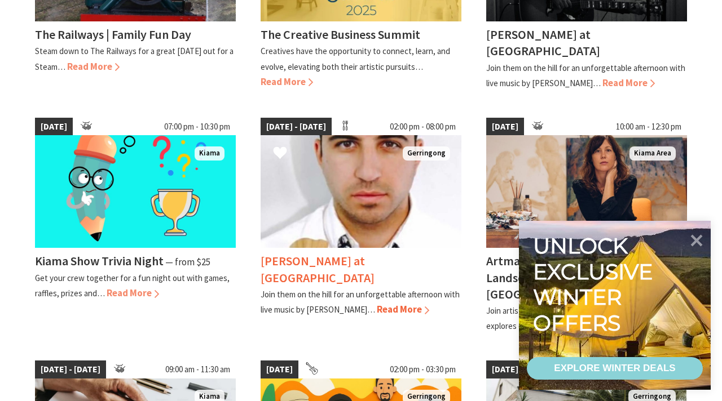
scroll to position [470, 0]
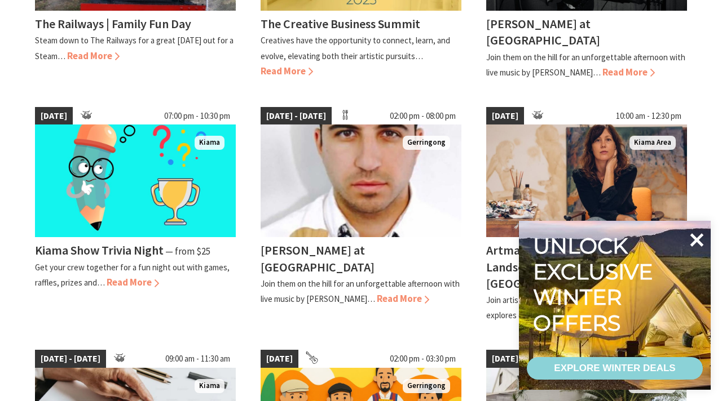
click at [696, 241] on icon at bounding box center [697, 240] width 14 height 14
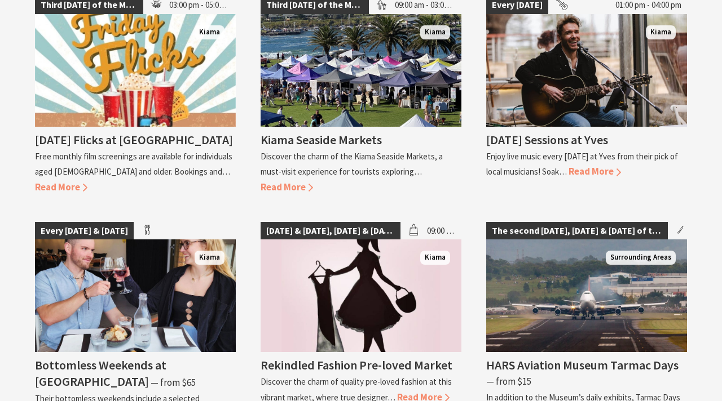
scroll to position [1491, 0]
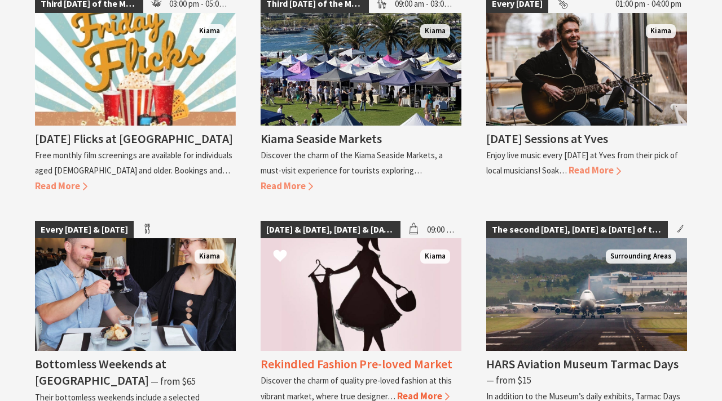
click at [397, 257] on img at bounding box center [360, 294] width 201 height 113
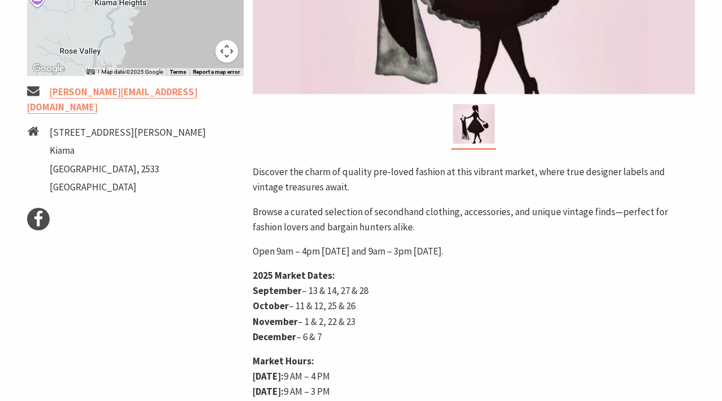
scroll to position [409, 0]
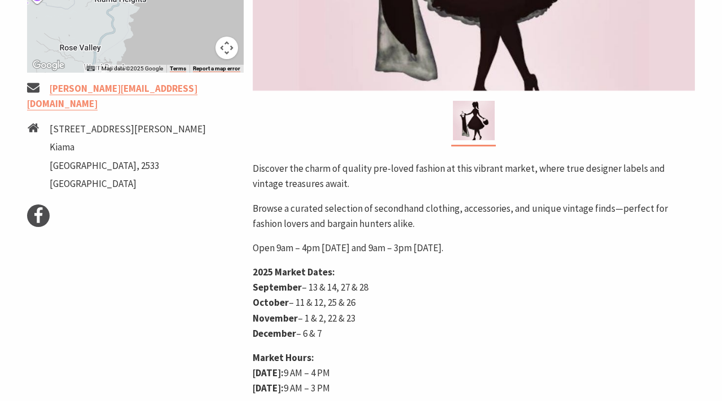
drag, startPoint x: 277, startPoint y: 249, endPoint x: 452, endPoint y: 250, distance: 174.2
click at [452, 250] on p "Open 9am – 4pm Saturday and 9am – 3pm Sunday." at bounding box center [474, 248] width 442 height 15
copy p "9am – 4pm Saturday and 9am – 3pm Sunday"
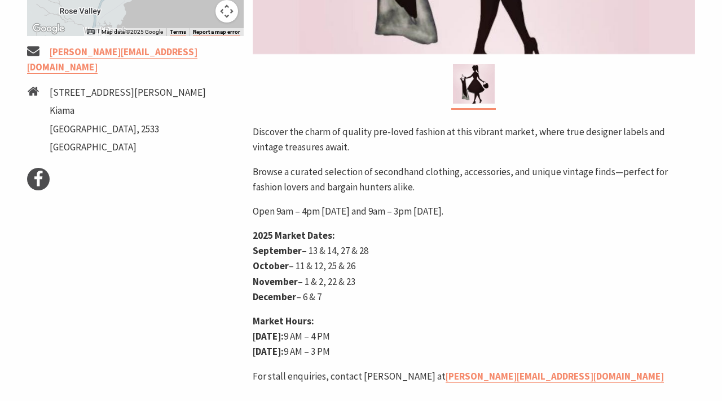
scroll to position [447, 0]
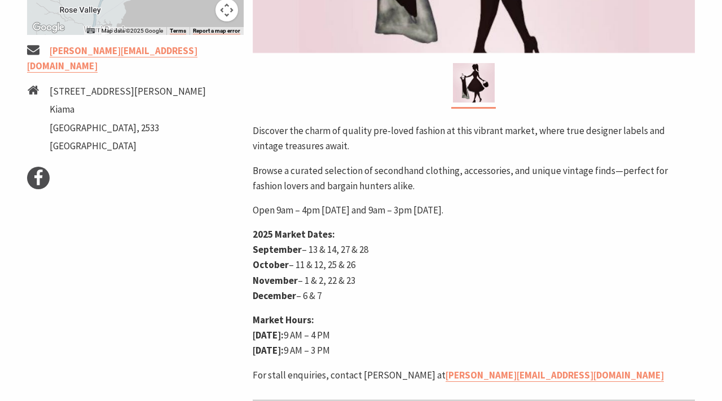
drag, startPoint x: 341, startPoint y: 251, endPoint x: 373, endPoint y: 255, distance: 32.4
click at [373, 255] on p "2025 Market Dates: September – 13 & 14, 27 & 28 October – 11 & 12, 25 & 26 Nove…" at bounding box center [474, 265] width 442 height 77
copy p "27 & 28"
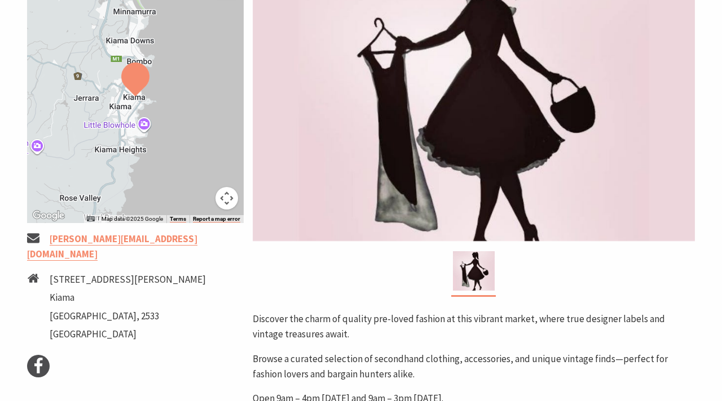
scroll to position [262, 0]
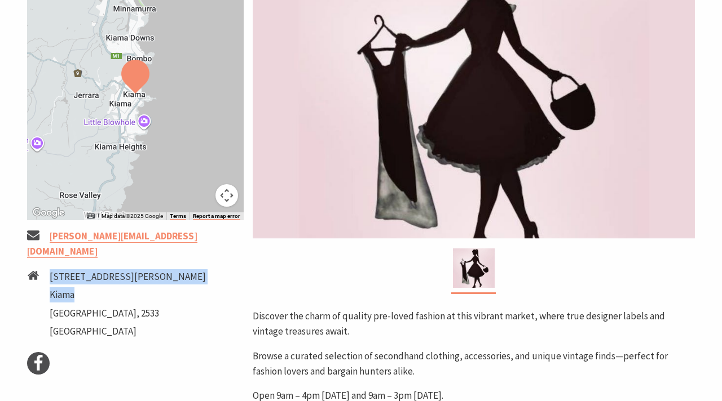
drag, startPoint x: 51, startPoint y: 274, endPoint x: 80, endPoint y: 293, distance: 34.7
click at [80, 293] on ul "46 Collins Street Kiama New South Wales, 2533 Australia" at bounding box center [128, 305] width 156 height 73
copy ul "46 Collins Street Kiama"
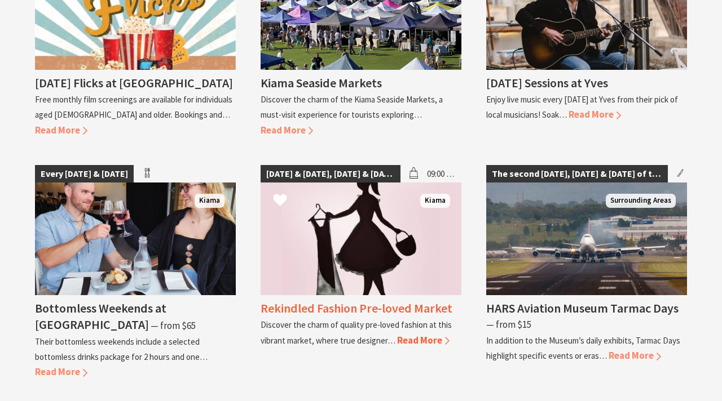
scroll to position [1471, 0]
